Goal: Task Accomplishment & Management: Manage account settings

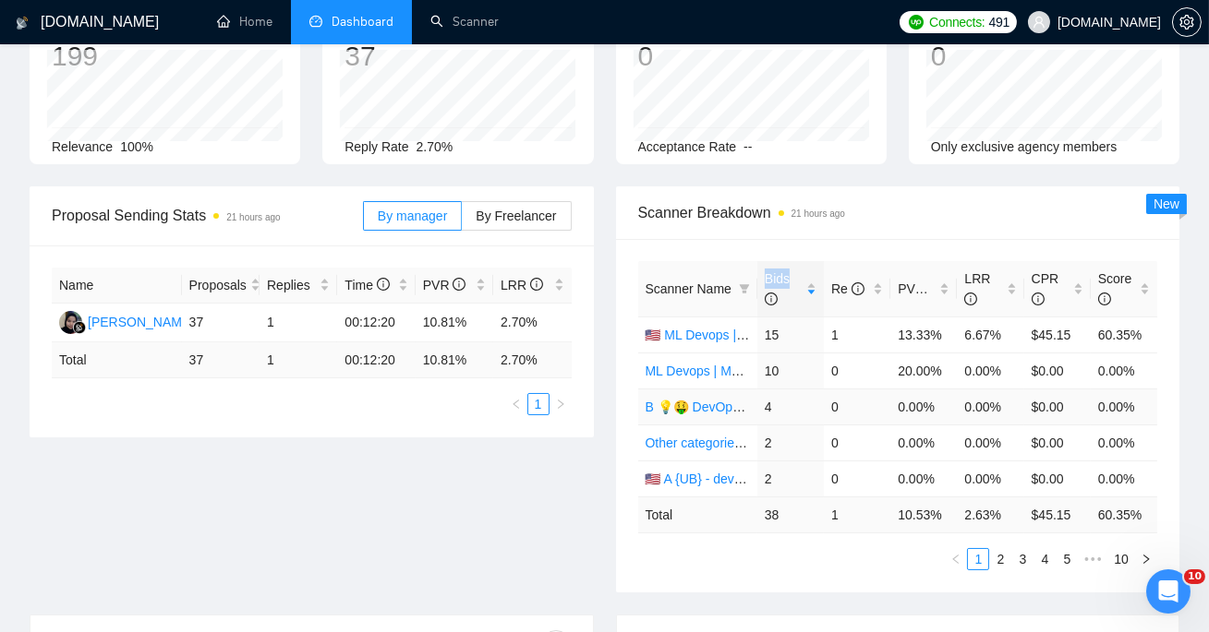
scroll to position [136, 0]
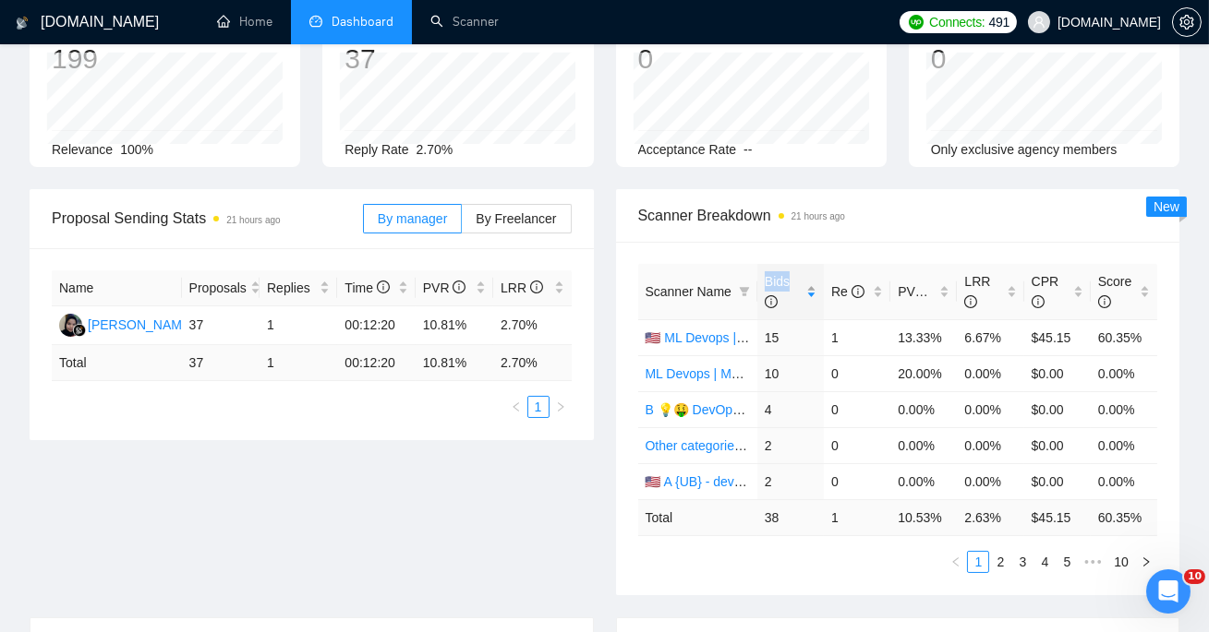
click at [791, 280] on span "Bids" at bounding box center [783, 291] width 38 height 41
click at [687, 409] on link "B 💡🤑 DevOps Щось жирненьке - General Profile" at bounding box center [792, 410] width 295 height 15
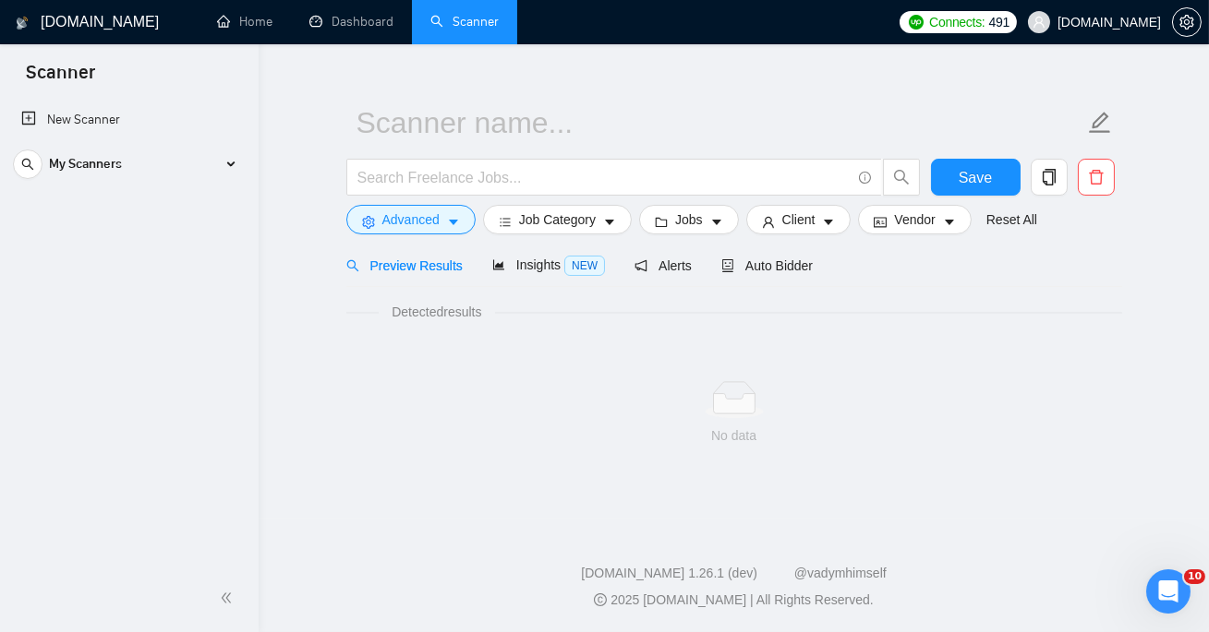
scroll to position [26, 0]
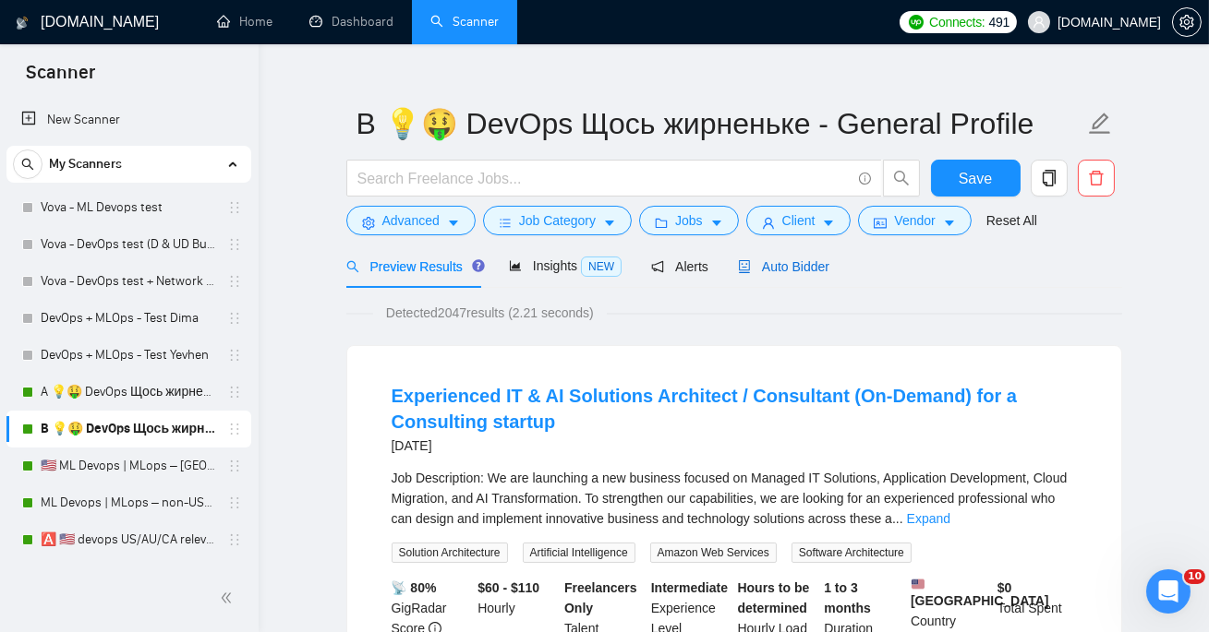
click at [776, 265] on span "Auto Bidder" at bounding box center [783, 266] width 91 height 15
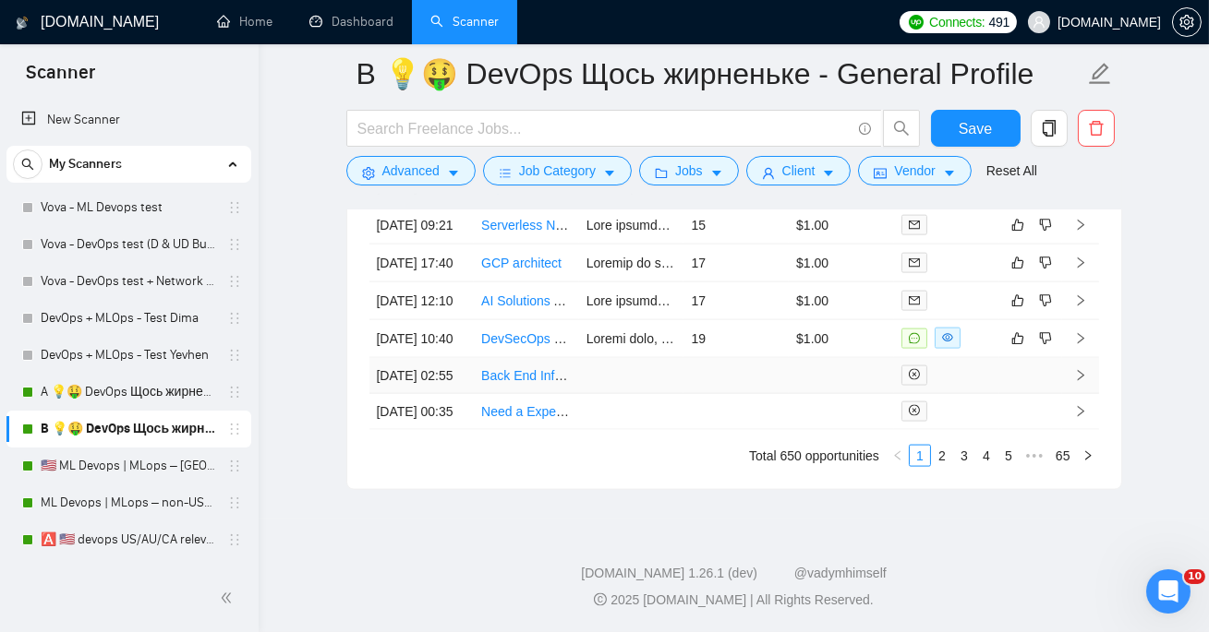
scroll to position [5028, 0]
click at [106, 384] on link "A 💡🤑 DevOps Щось жирненьке - DevOps Specialized Profile" at bounding box center [128, 392] width 175 height 37
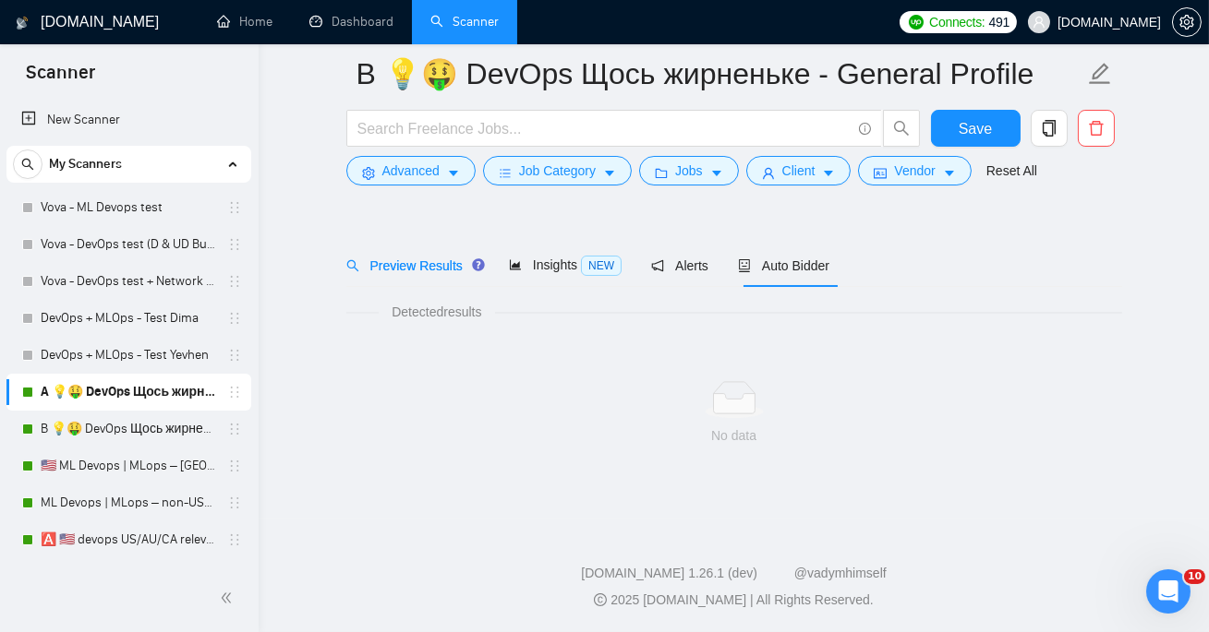
scroll to position [41, 0]
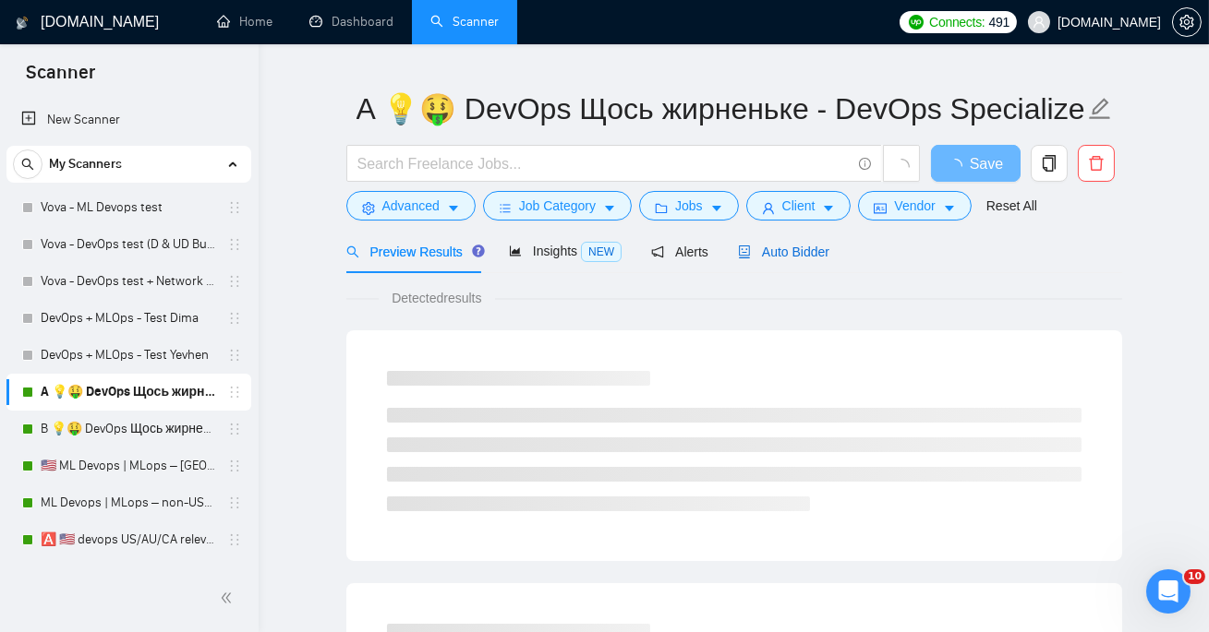
click at [769, 242] on div "Auto Bidder" at bounding box center [783, 252] width 91 height 20
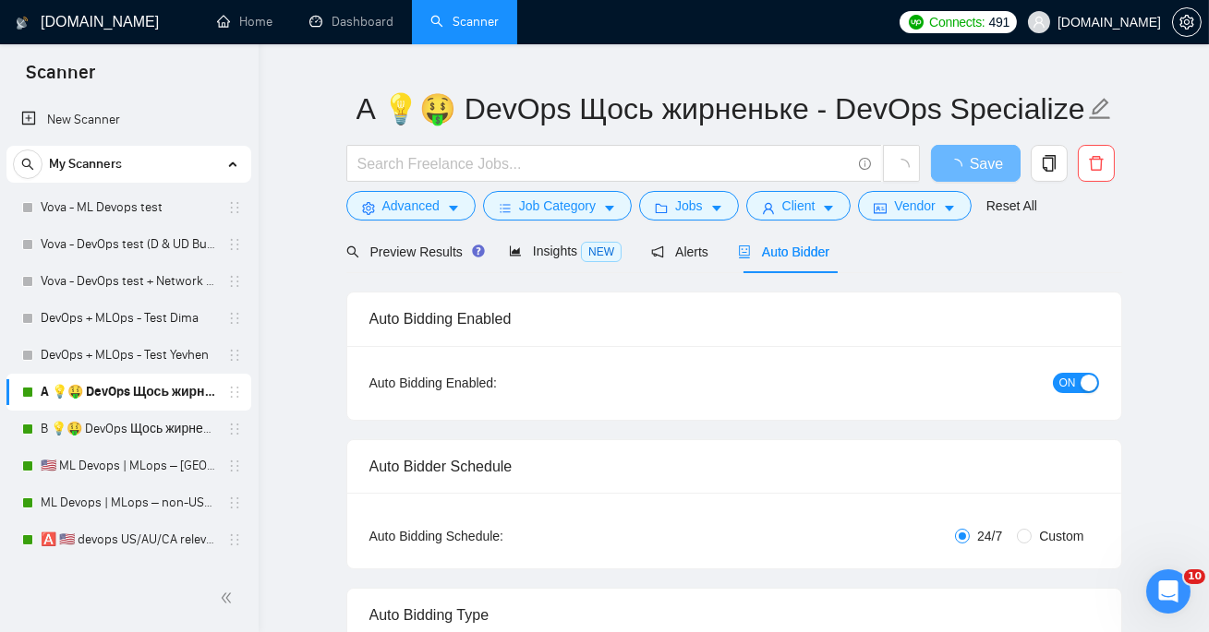
radio input "false"
radio input "true"
checkbox input "true"
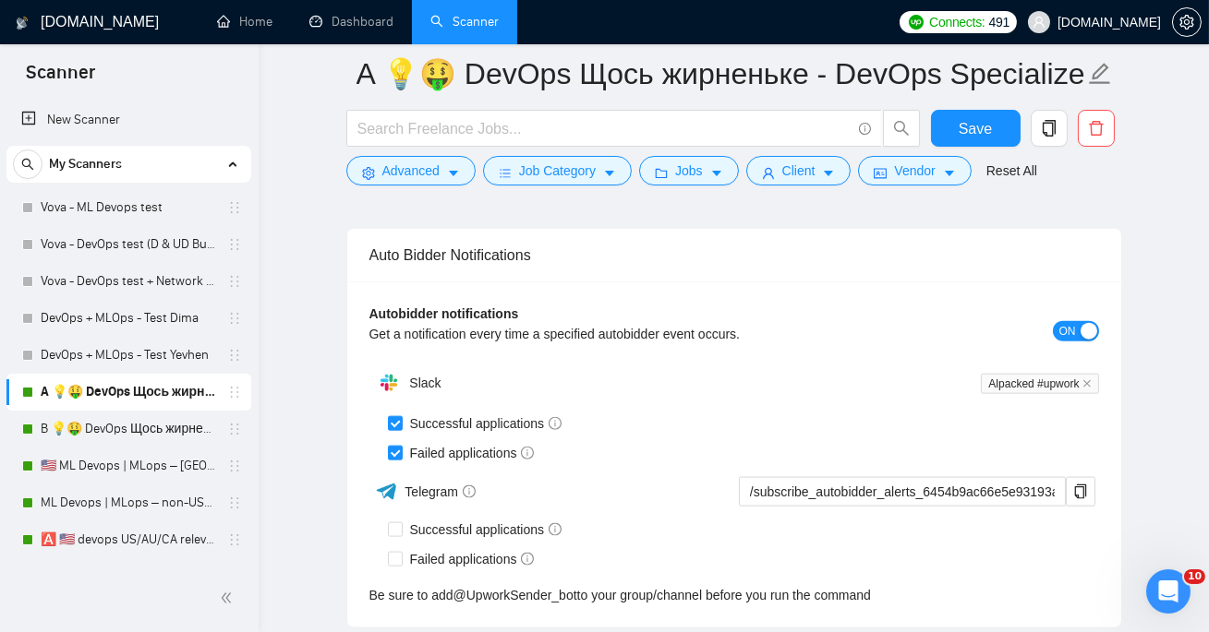
scroll to position [4474, 0]
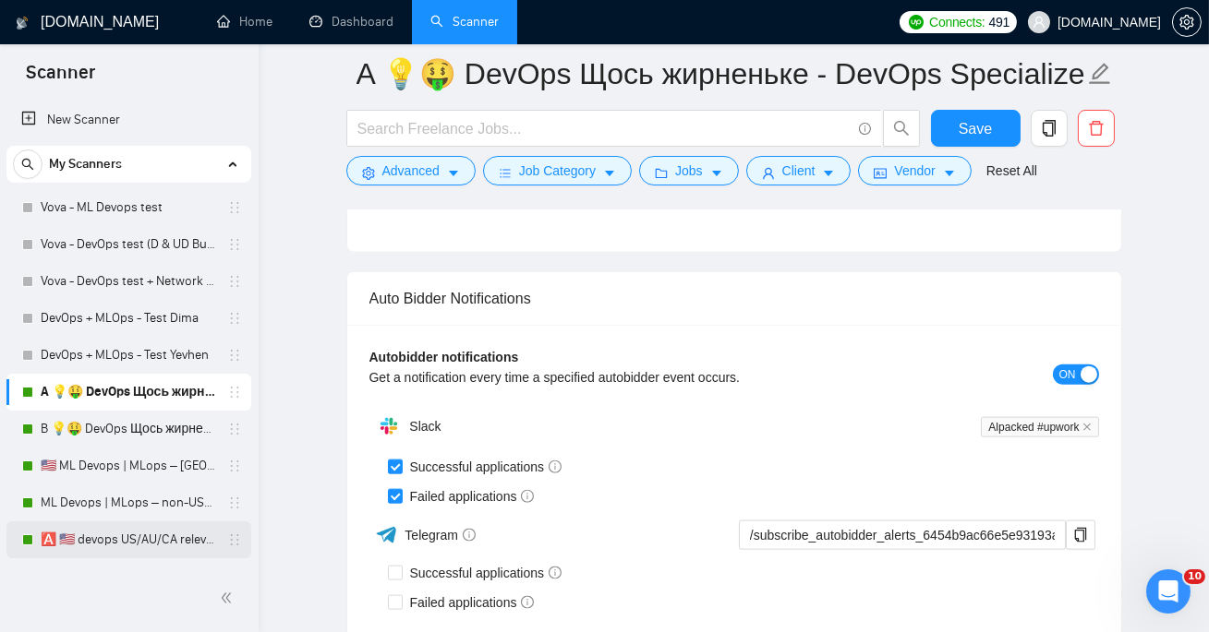
click at [102, 544] on link "🅰️ 🇺🇸 devops US/AU/CA relevant exp - DevOps SP" at bounding box center [128, 540] width 175 height 37
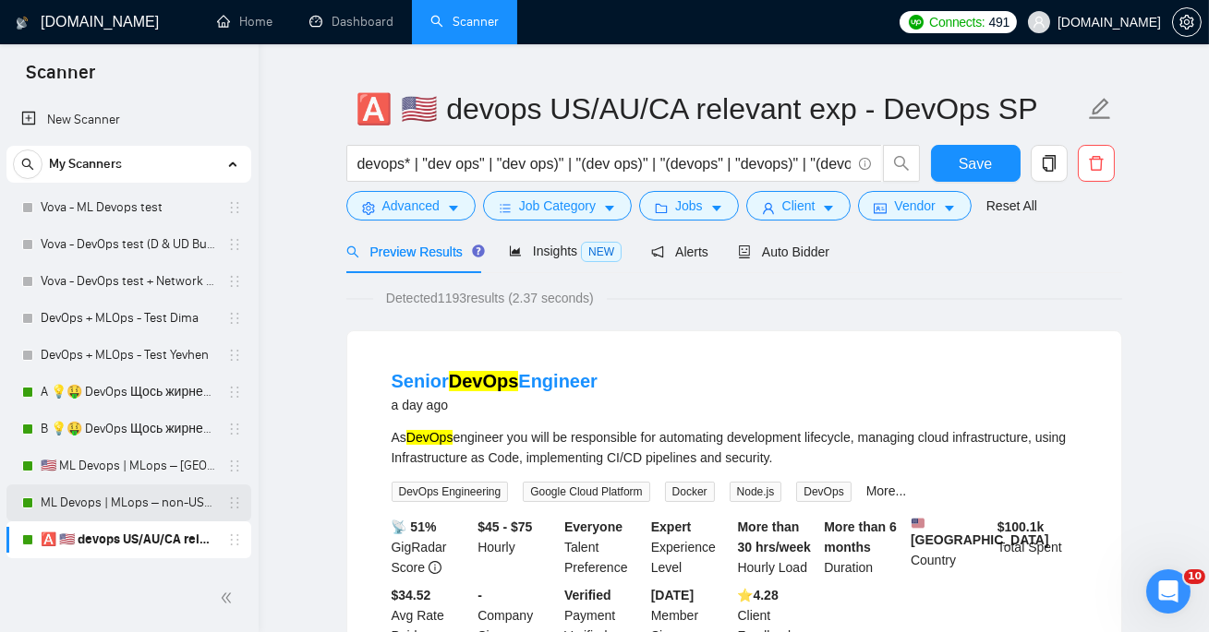
scroll to position [46, 0]
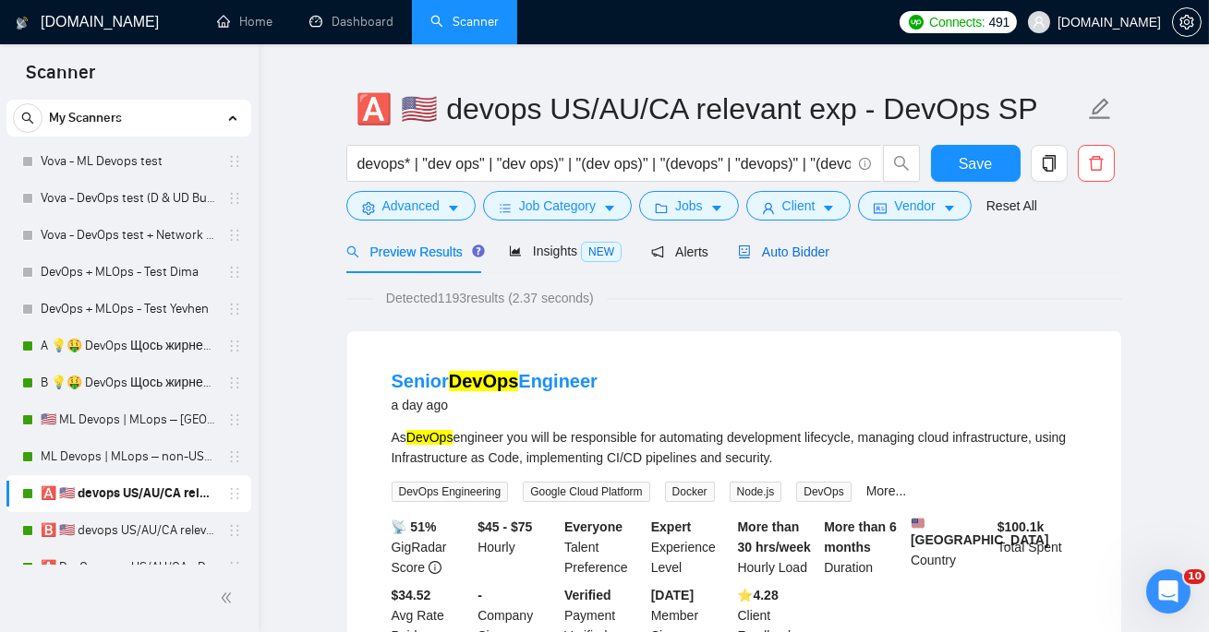
click at [806, 247] on span "Auto Bidder" at bounding box center [783, 252] width 91 height 15
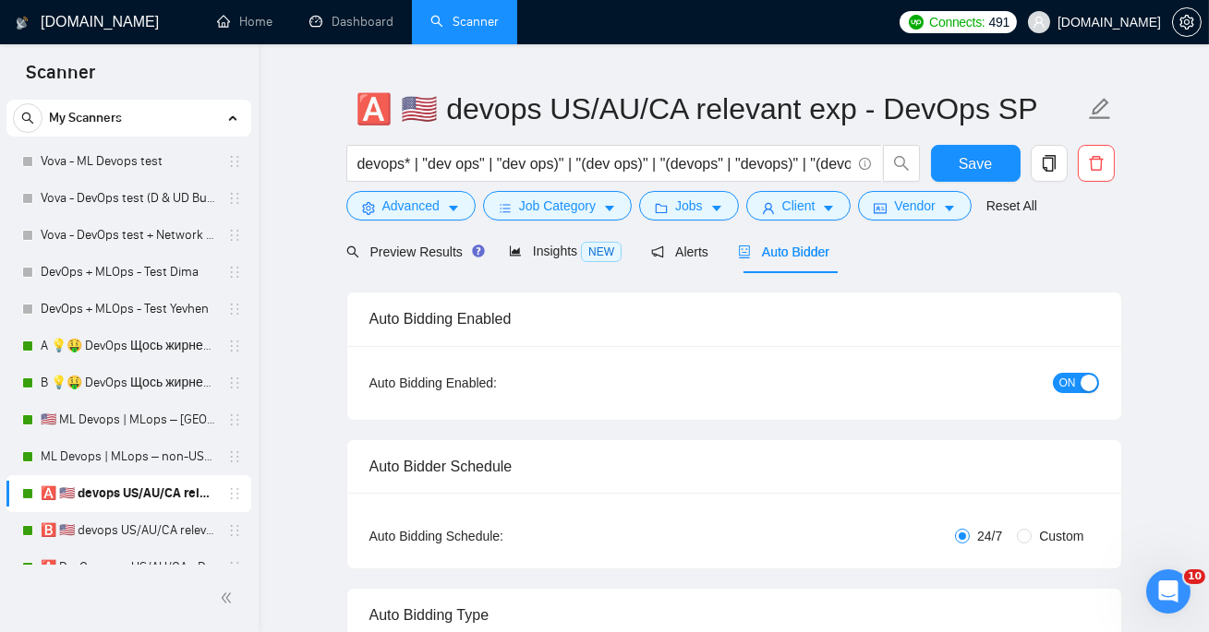
radio input "false"
radio input "true"
checkbox input "true"
